Goal: Task Accomplishment & Management: Manage account settings

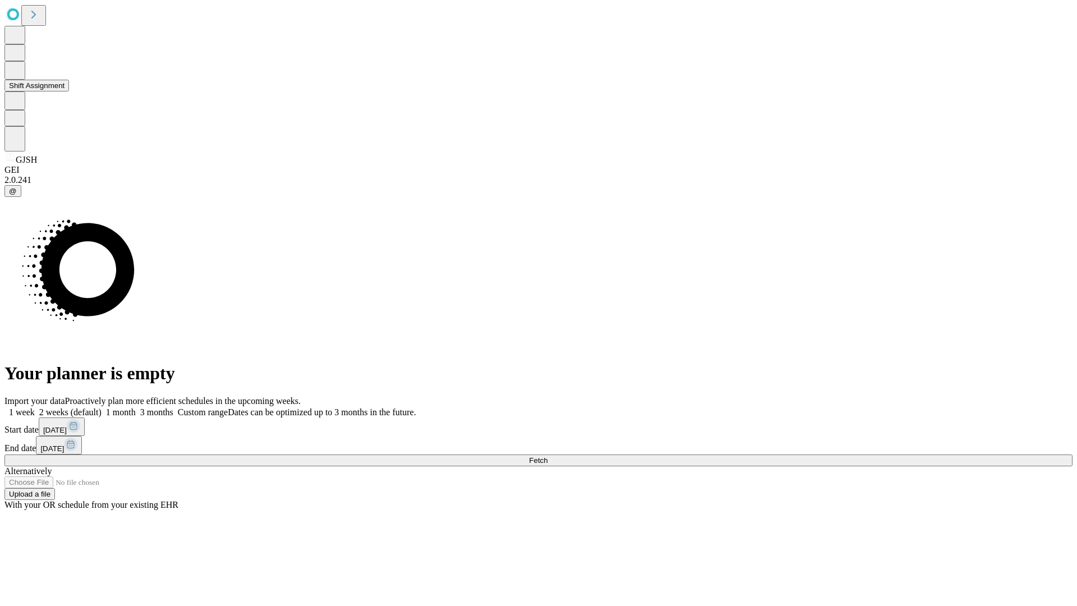
click at [69, 91] on button "Shift Assignment" at bounding box center [36, 86] width 65 height 12
